Goal: Transaction & Acquisition: Obtain resource

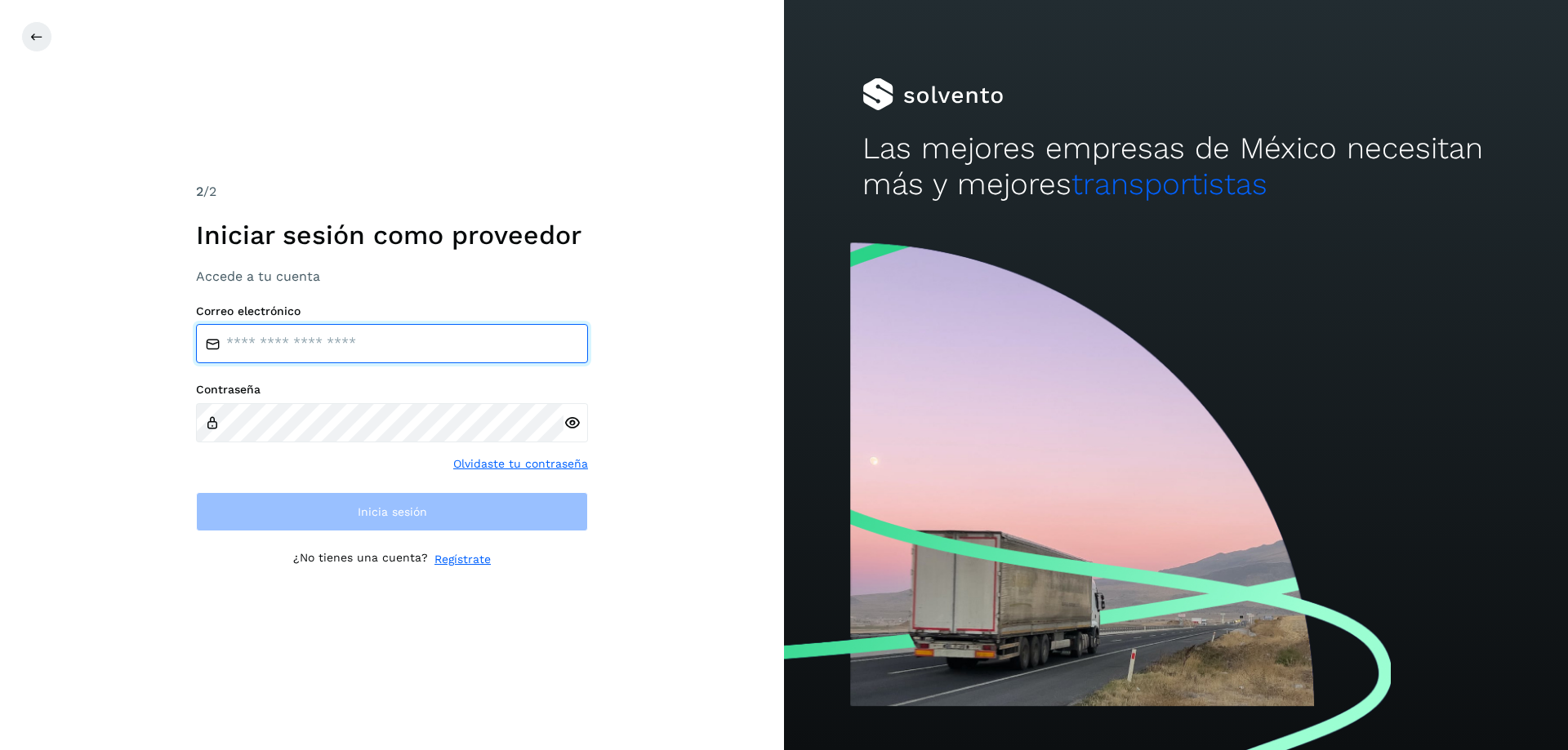
click at [347, 351] on input "email" at bounding box center [392, 344] width 392 height 39
type input "**********"
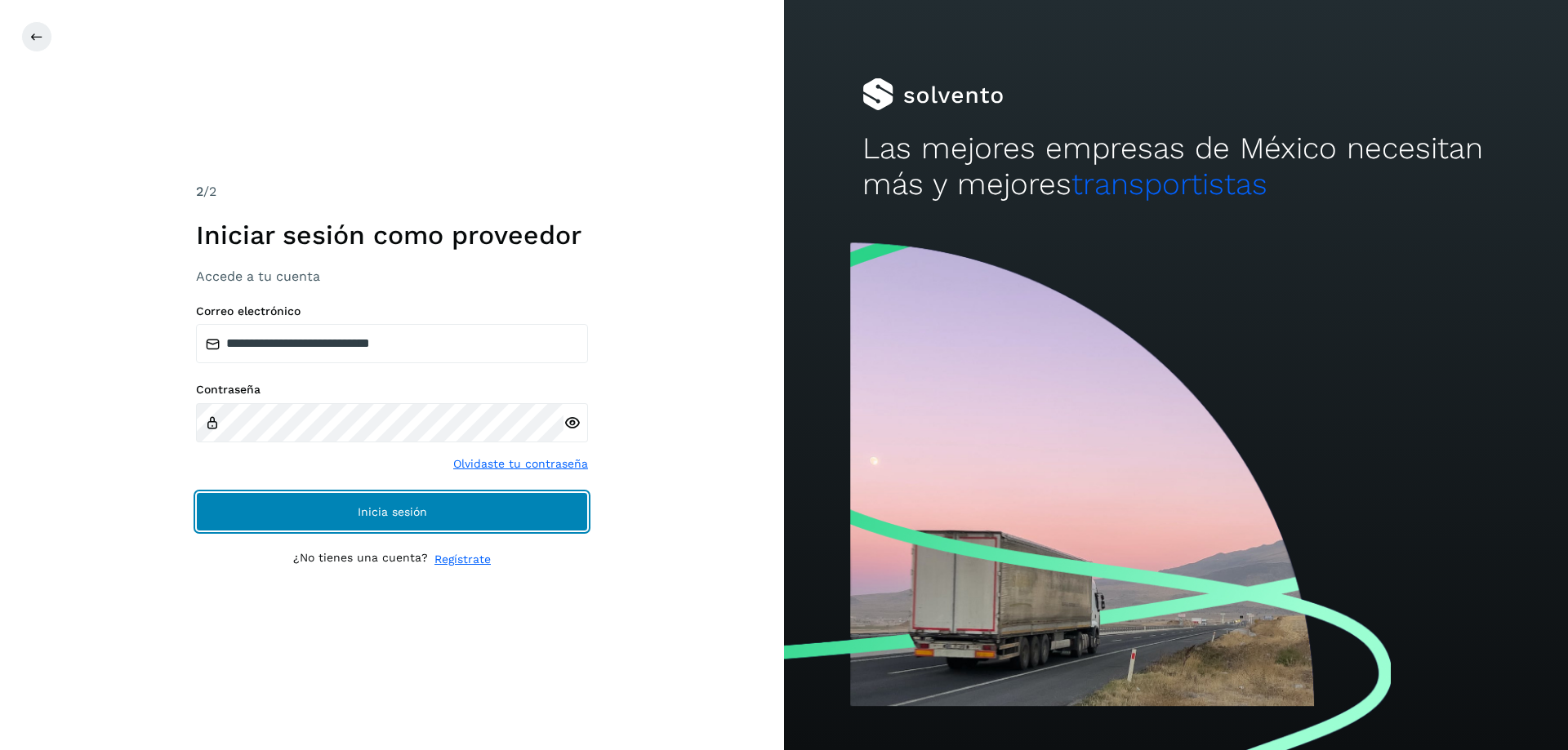
click at [400, 523] on button "Inicia sesión" at bounding box center [392, 512] width 392 height 39
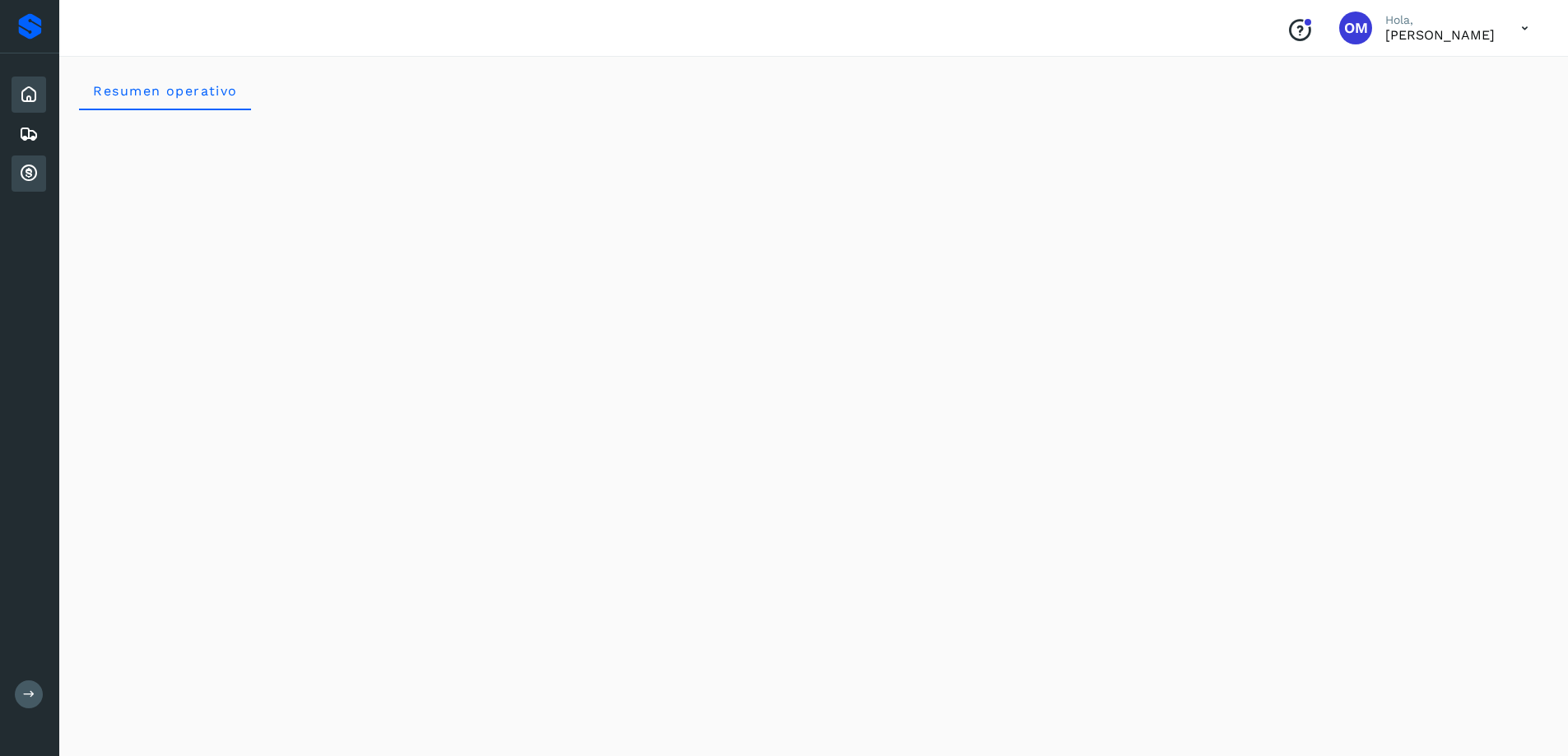
click at [36, 173] on icon at bounding box center [29, 174] width 20 height 20
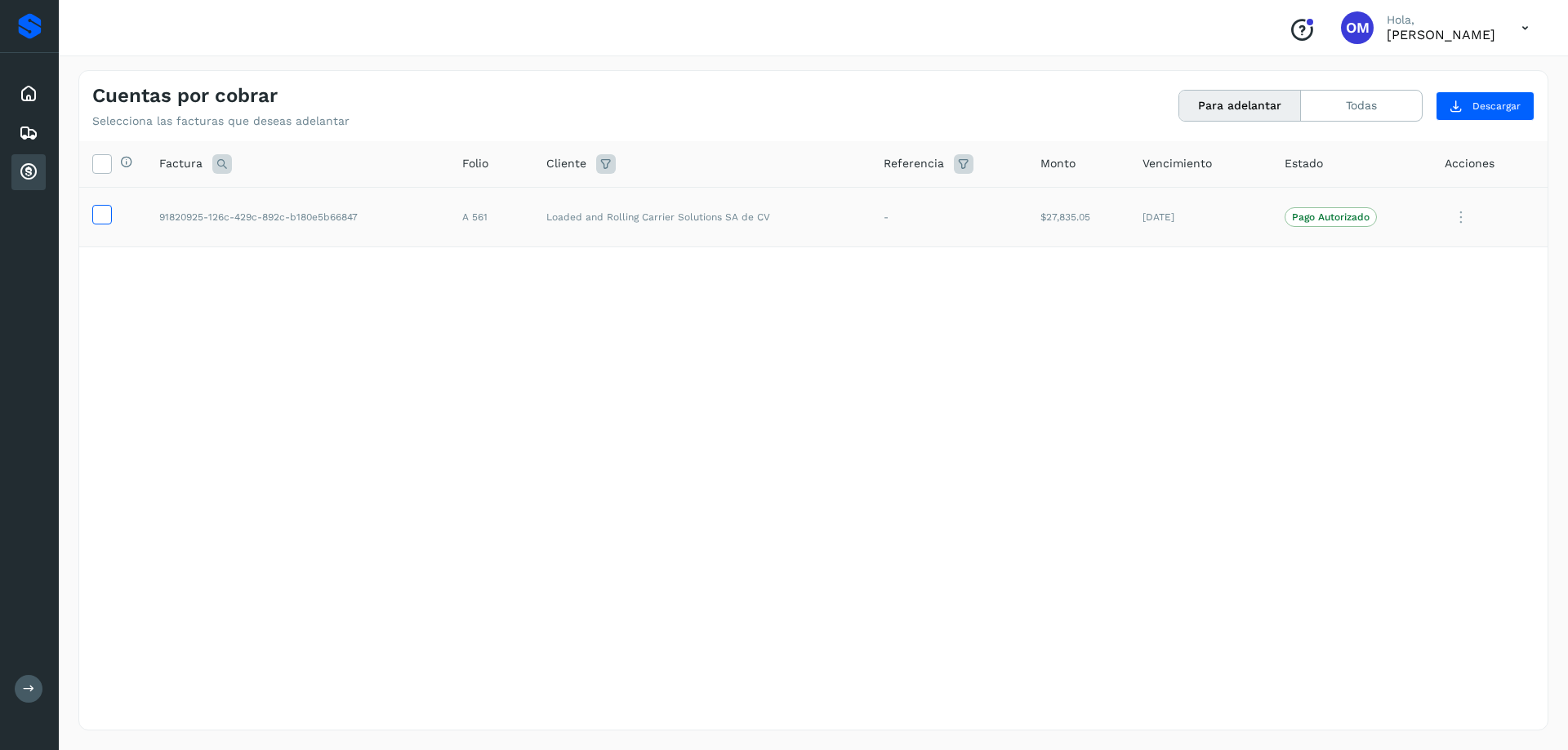
click at [99, 216] on icon at bounding box center [101, 213] width 17 height 17
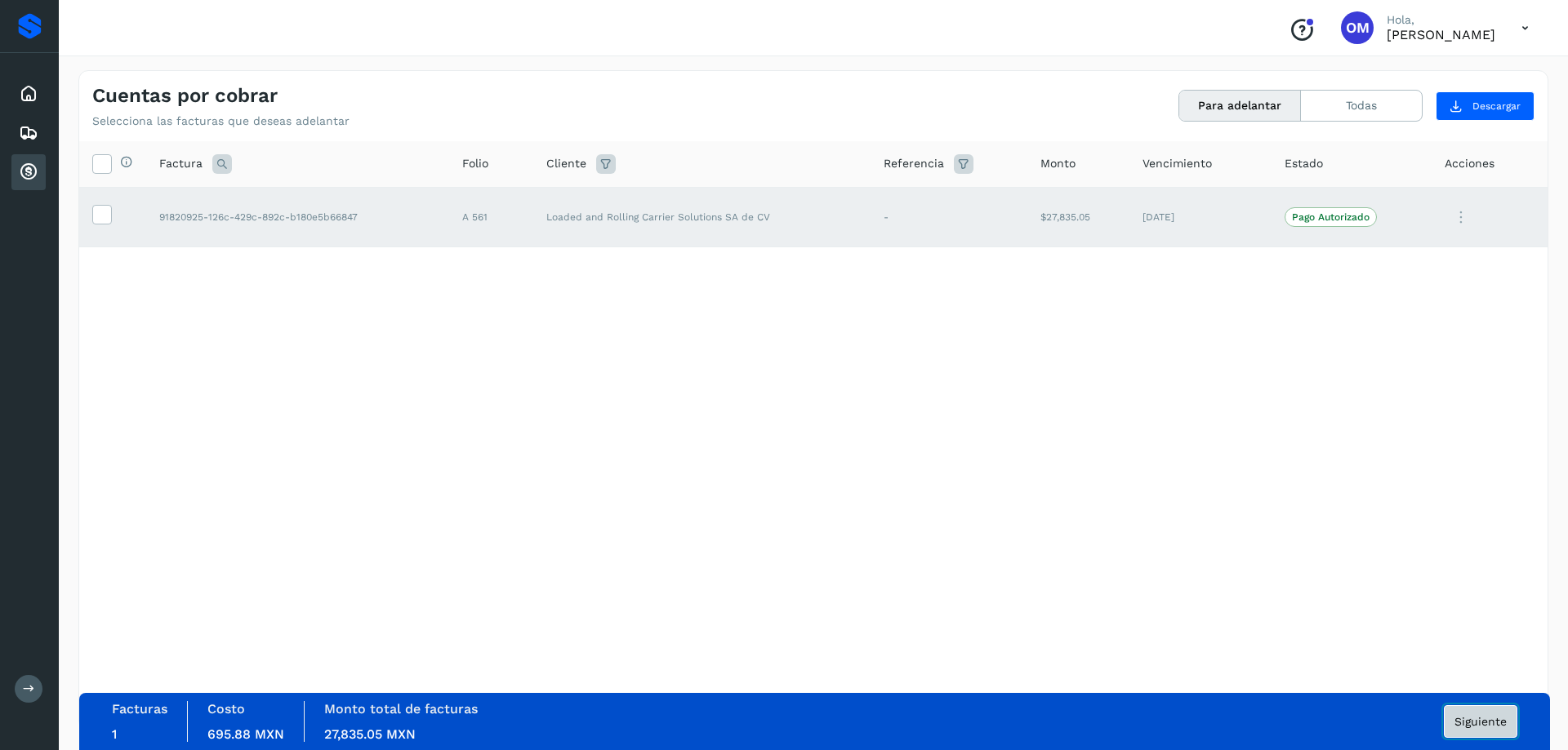
click at [1484, 728] on button "Siguiente" at bounding box center [1481, 721] width 74 height 33
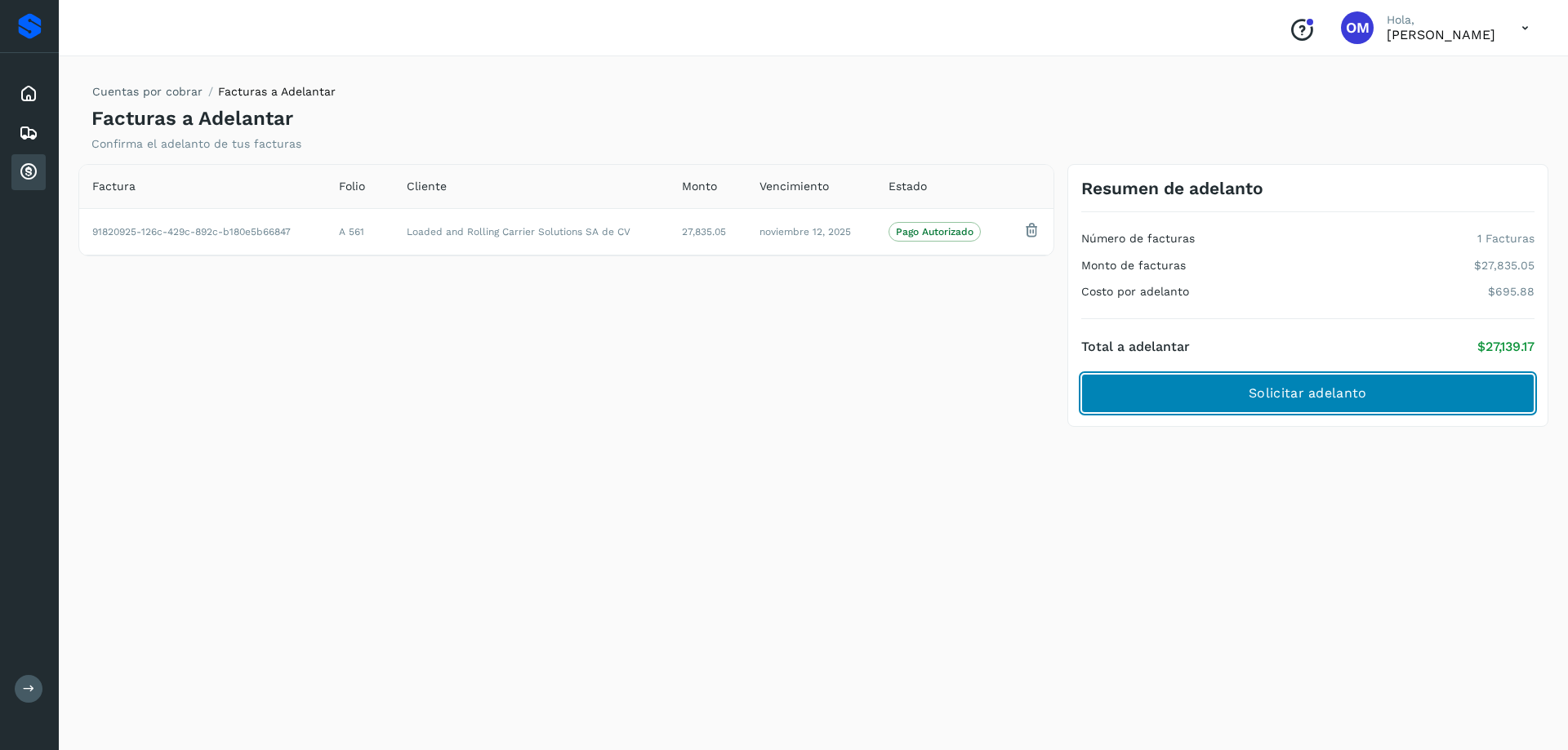
click at [1309, 398] on span "Solicitar adelanto" at bounding box center [1307, 394] width 118 height 18
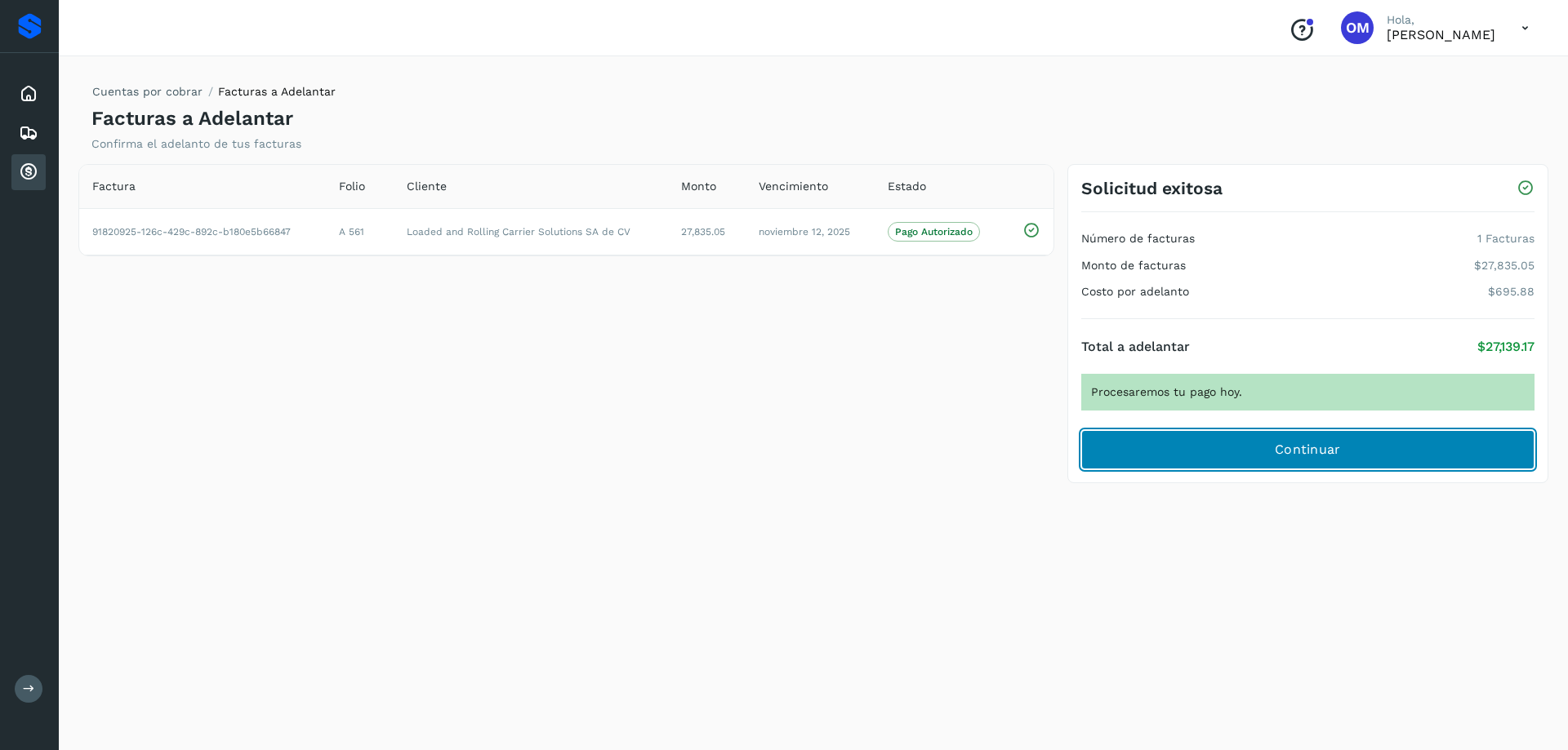
click at [1289, 454] on span "Continuar" at bounding box center [1307, 450] width 66 height 18
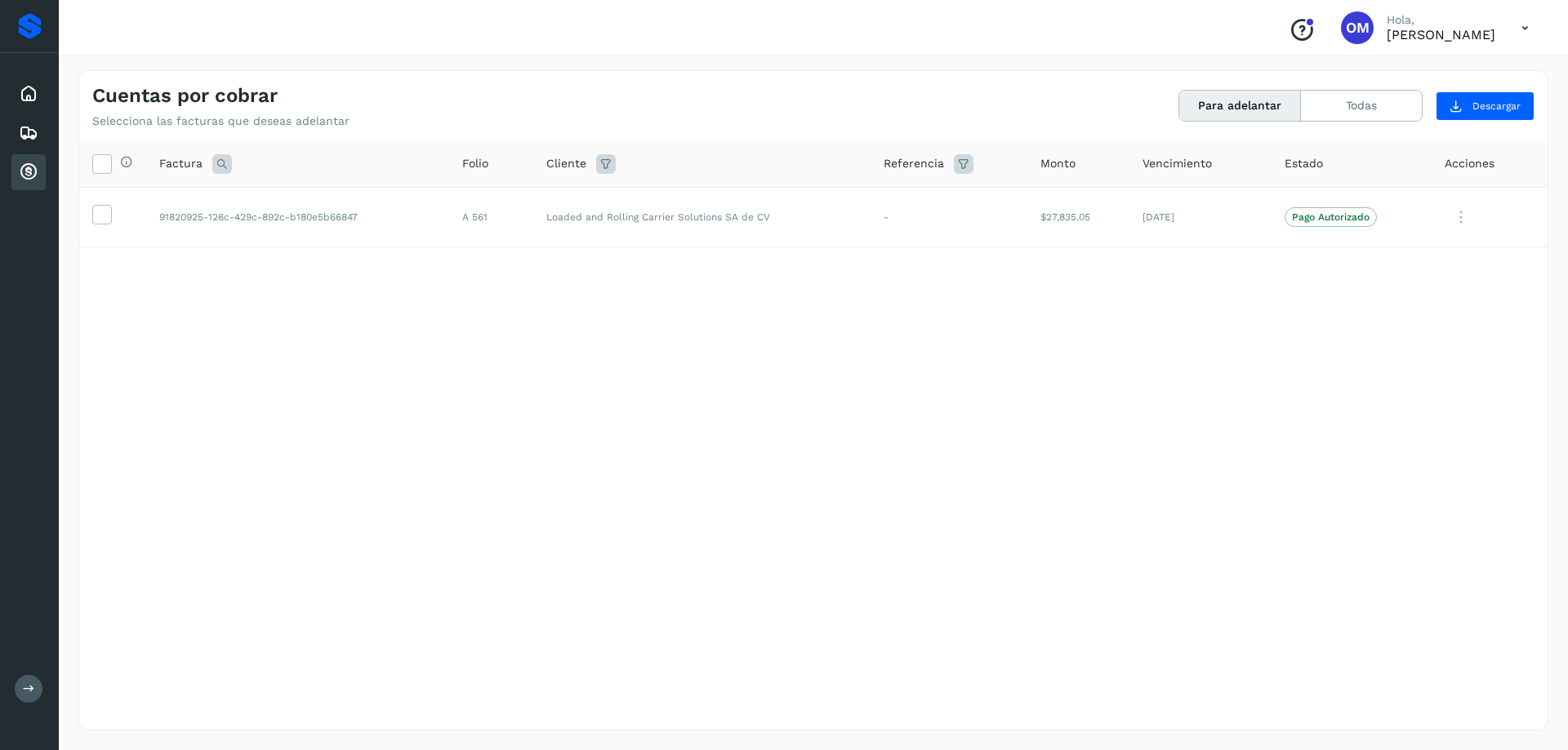
click at [87, 161] on th "Selecciona todas las facturas disponibles para adelanto" at bounding box center [113, 164] width 67 height 47
click at [38, 175] on icon at bounding box center [29, 172] width 20 height 20
click at [35, 89] on icon at bounding box center [29, 94] width 20 height 20
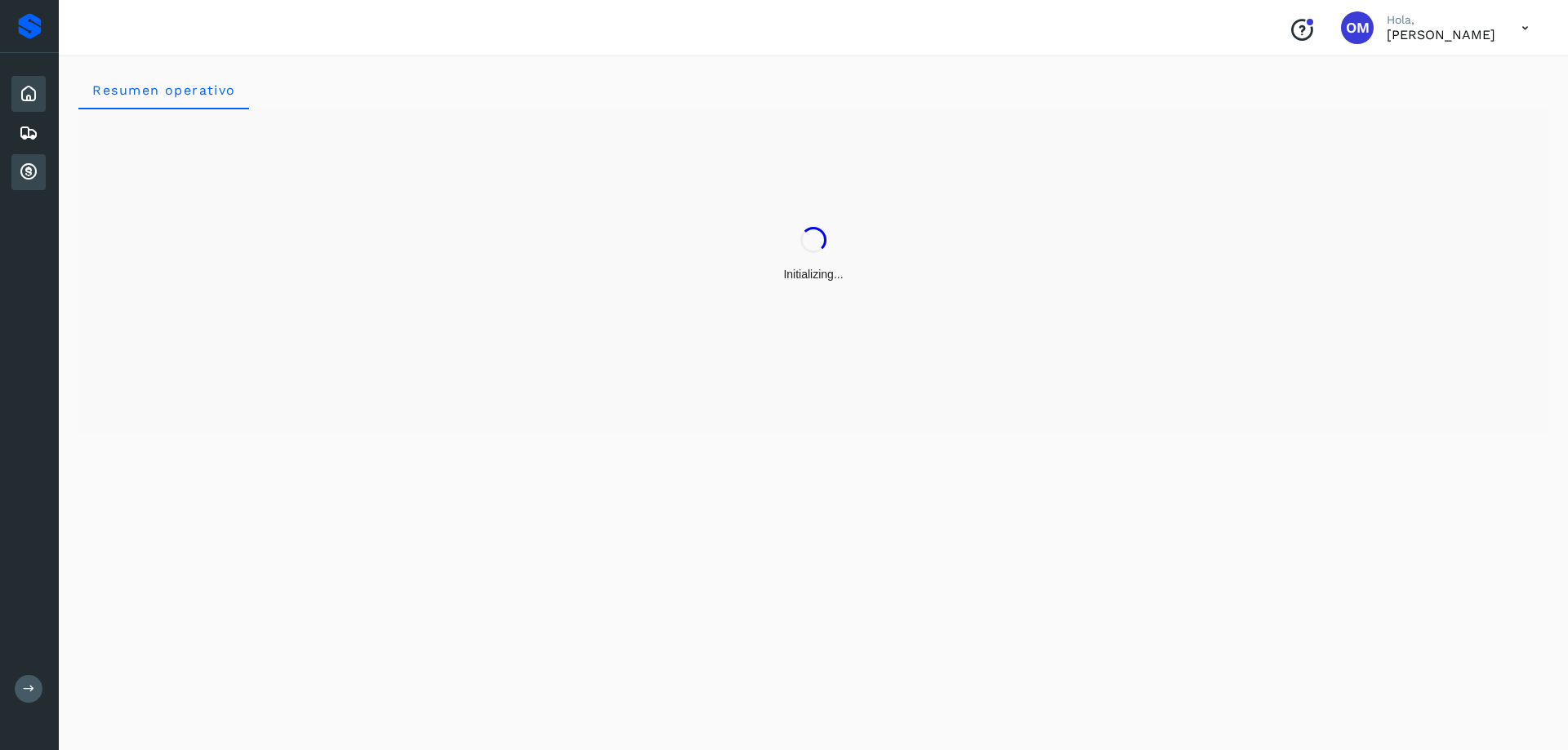
click at [25, 172] on icon at bounding box center [29, 172] width 20 height 20
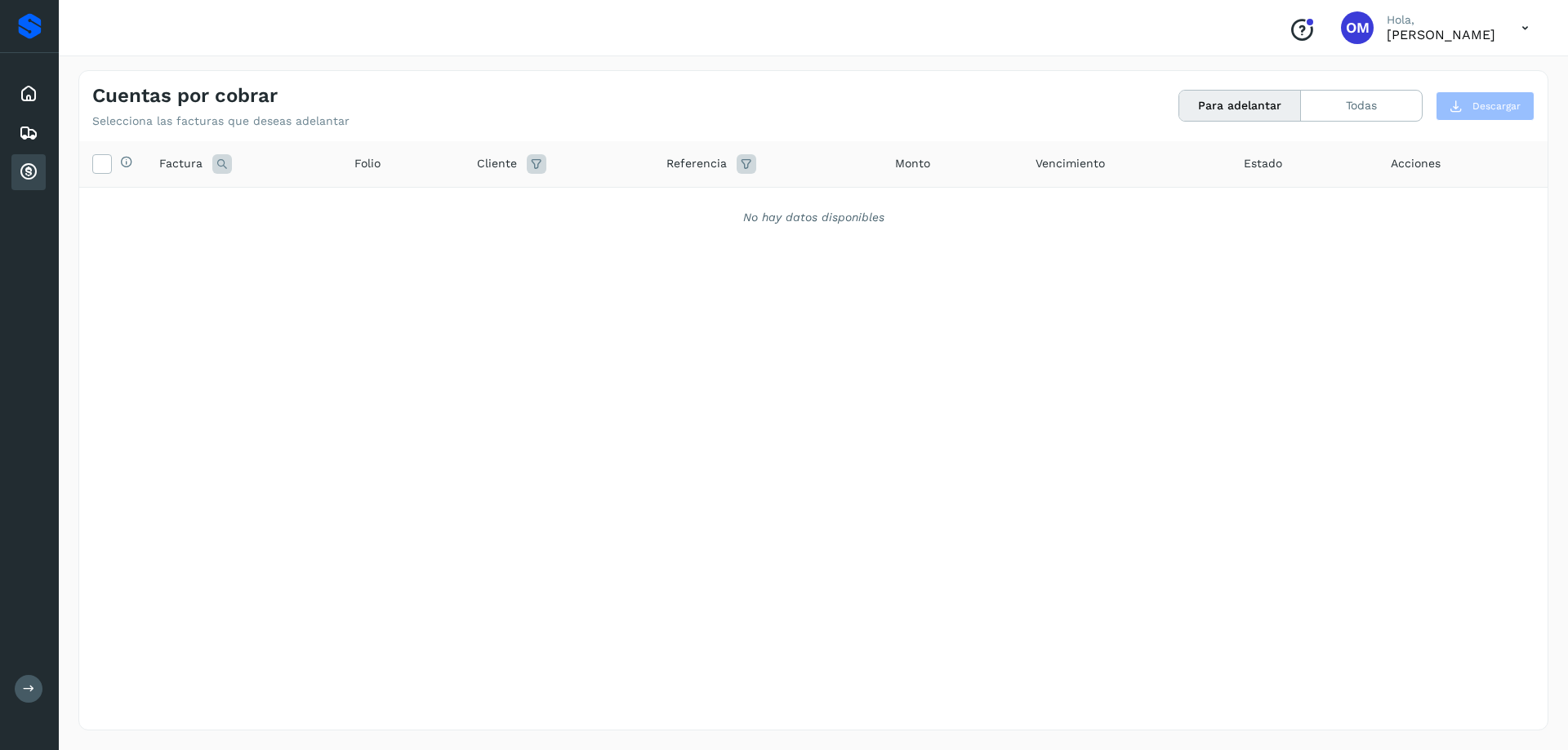
click at [1529, 29] on icon at bounding box center [1525, 28] width 34 height 33
click at [1396, 78] on div "Cerrar sesión" at bounding box center [1444, 74] width 194 height 31
